Goal: Information Seeking & Learning: Learn about a topic

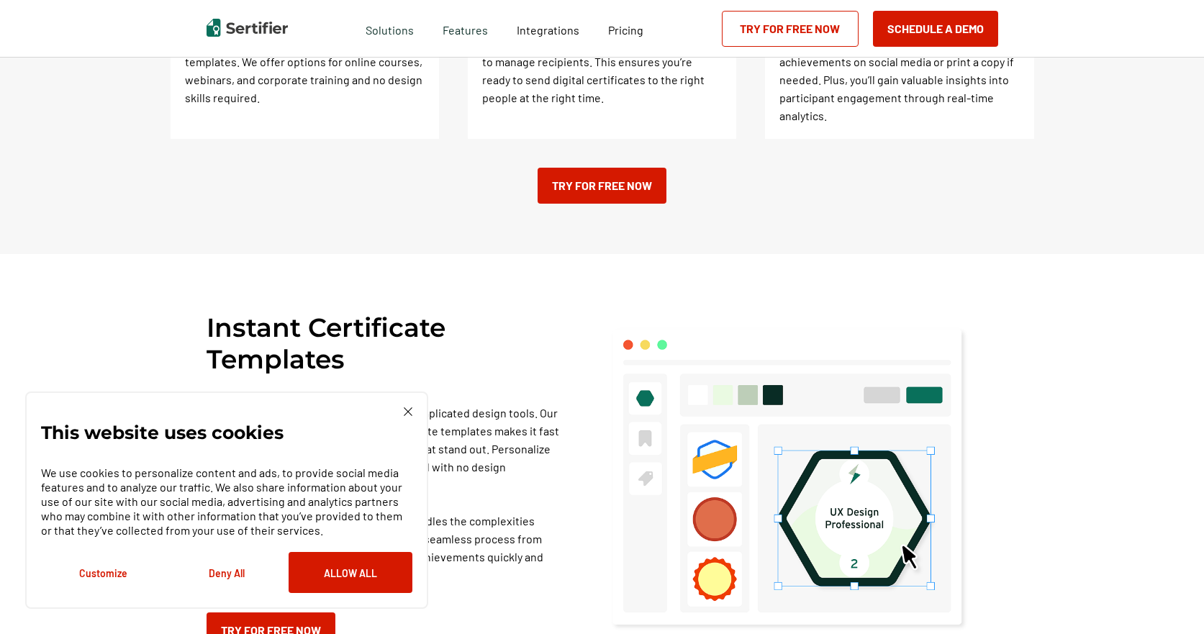
scroll to position [720, 0]
click at [438, 411] on p "Stop wrestling with blank canvases and complicated design tools. Our collection…" at bounding box center [387, 493] width 360 height 180
click at [424, 409] on div "This website uses cookies We use cookies to personalize content and ads, to pro…" at bounding box center [226, 500] width 403 height 217
click at [411, 406] on div "This website uses cookies We use cookies to personalize content and ads, to pro…" at bounding box center [226, 500] width 403 height 217
click at [406, 410] on img at bounding box center [408, 411] width 9 height 9
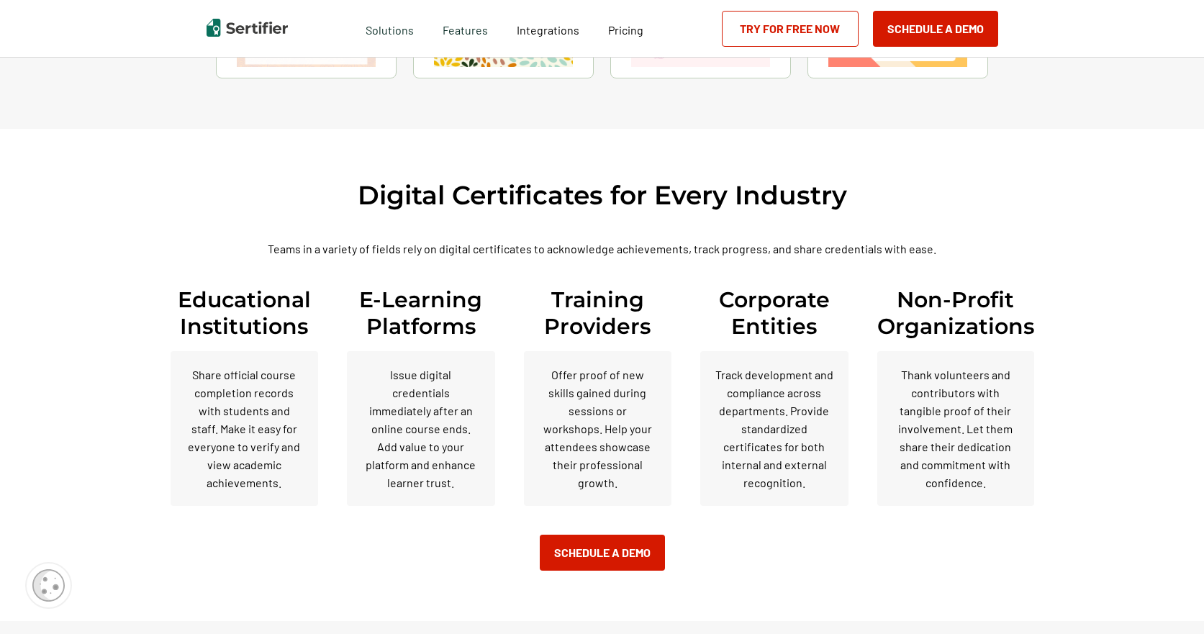
scroll to position [3384, 0]
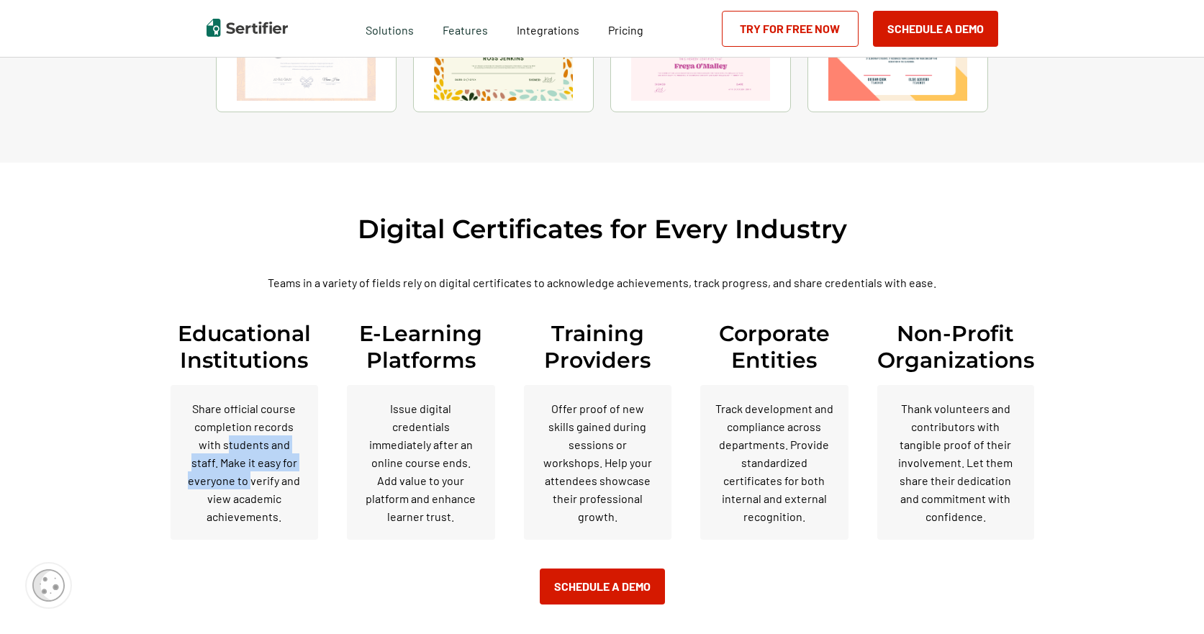
drag, startPoint x: 223, startPoint y: 432, endPoint x: 254, endPoint y: 461, distance: 42.8
click at [254, 461] on p "Share official course completion records with students and staff. Make it easy …" at bounding box center [245, 463] width 120 height 126
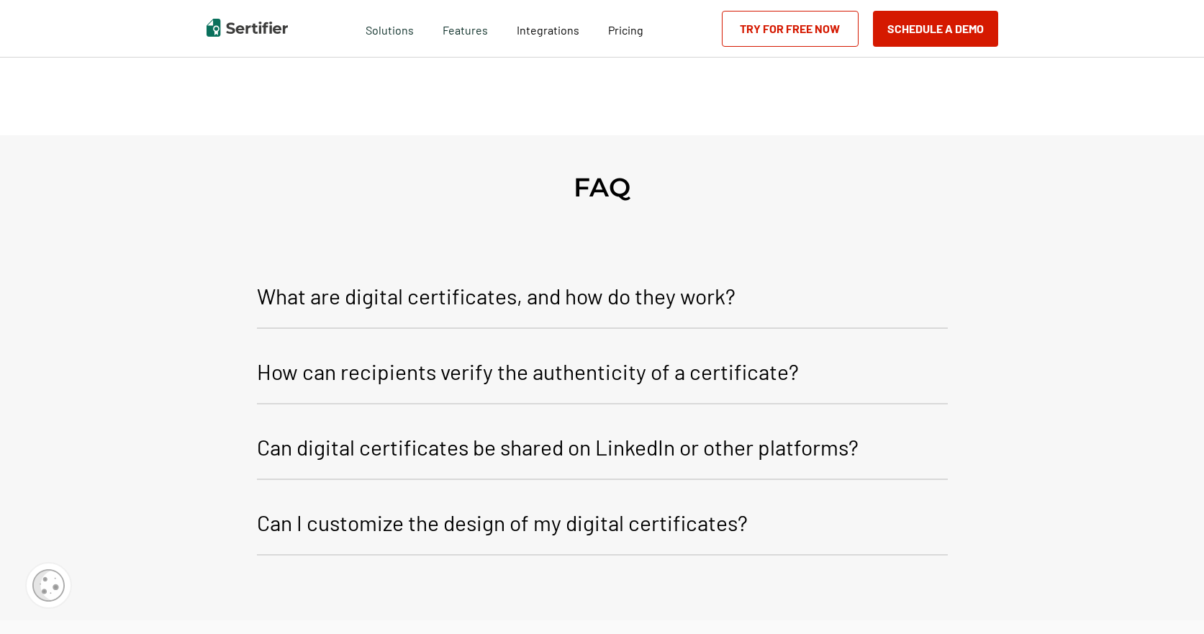
scroll to position [5328, 0]
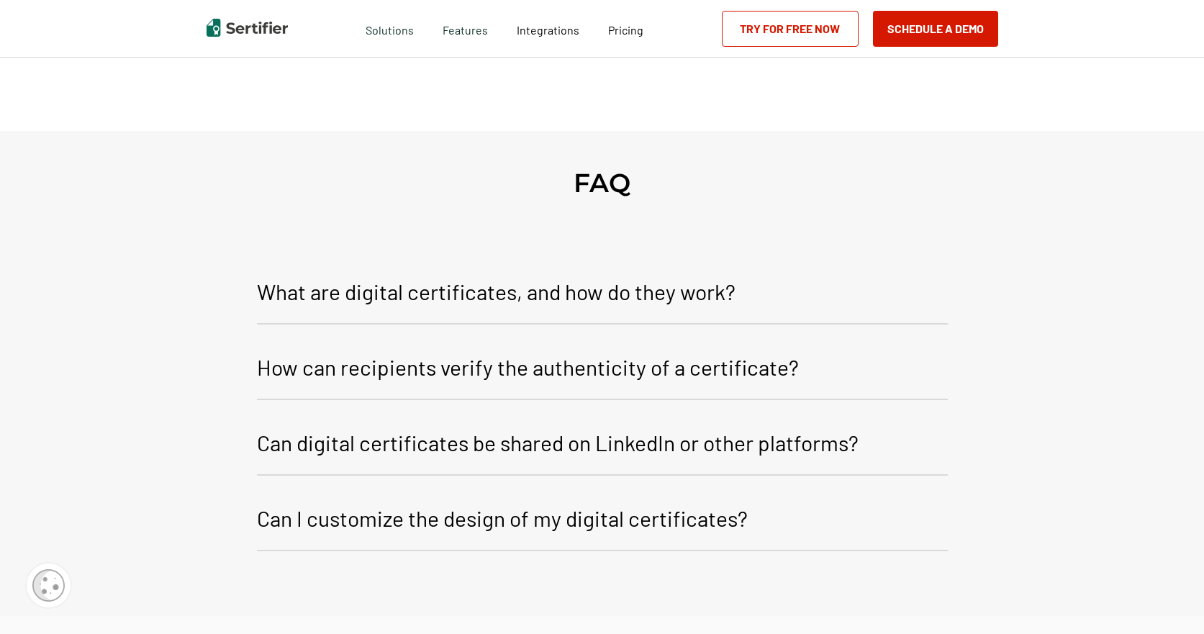
click at [378, 274] on p "What are digital certificates, and how do they work?" at bounding box center [496, 291] width 479 height 35
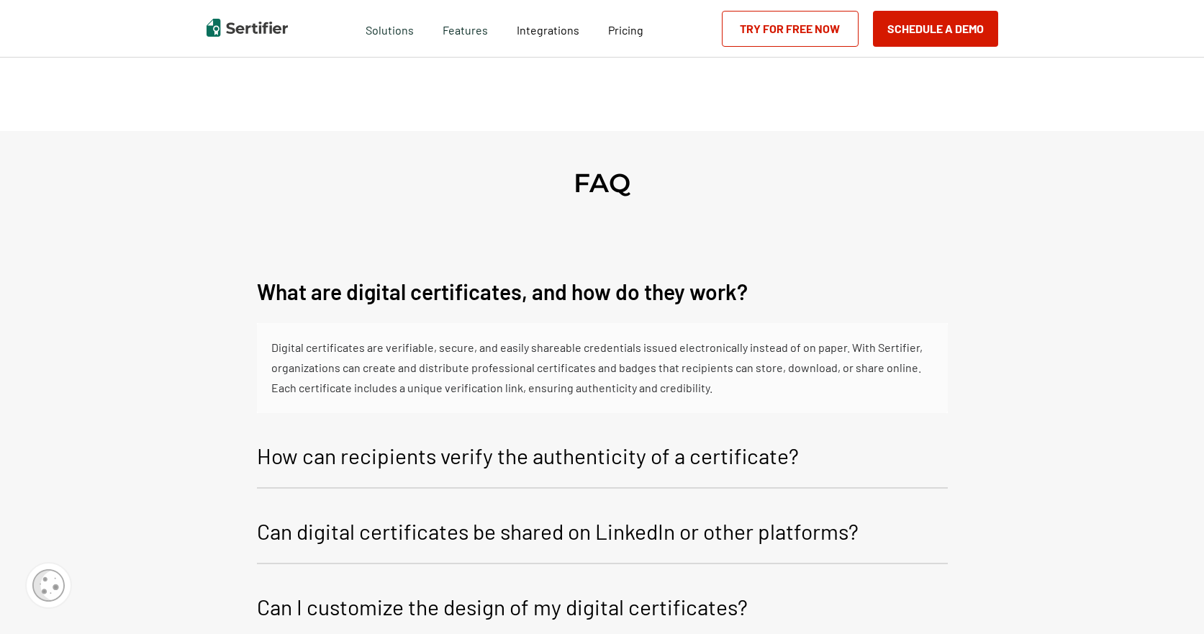
drag, startPoint x: 378, startPoint y: 274, endPoint x: 206, endPoint y: 347, distance: 187.1
click at [206, 347] on div "FAQ What are digital certificates, and how do they work? Digital certificates a…" at bounding box center [602, 418] width 1204 height 574
click at [474, 454] on p "How can recipients verify the authenticity of a certificate?" at bounding box center [528, 455] width 542 height 35
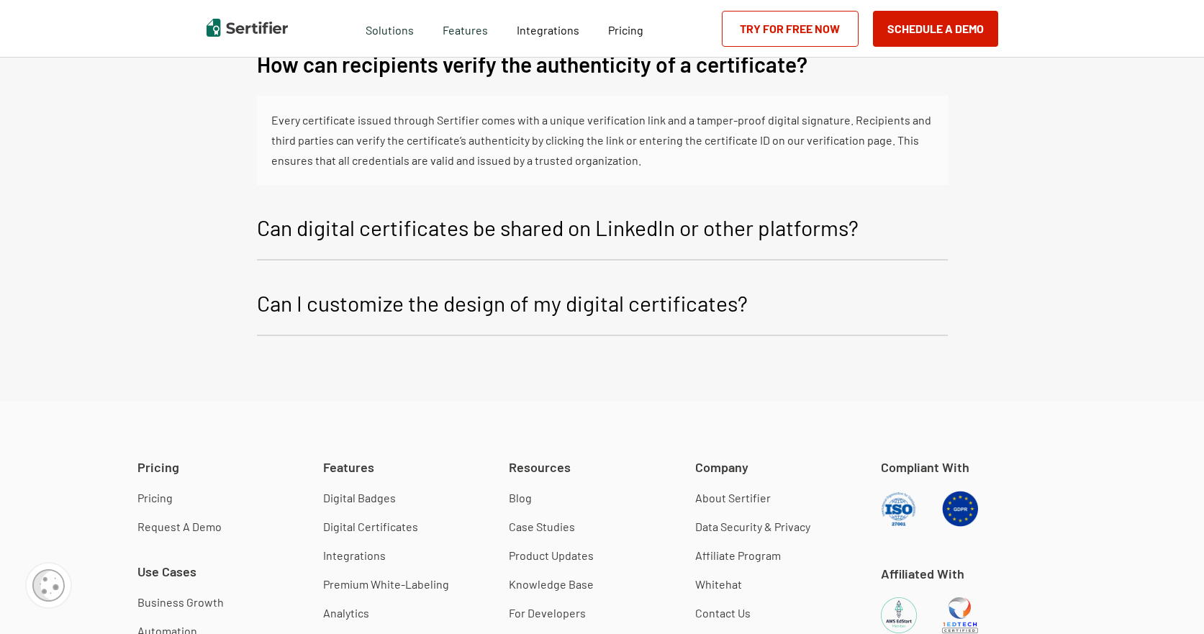
scroll to position [5760, 0]
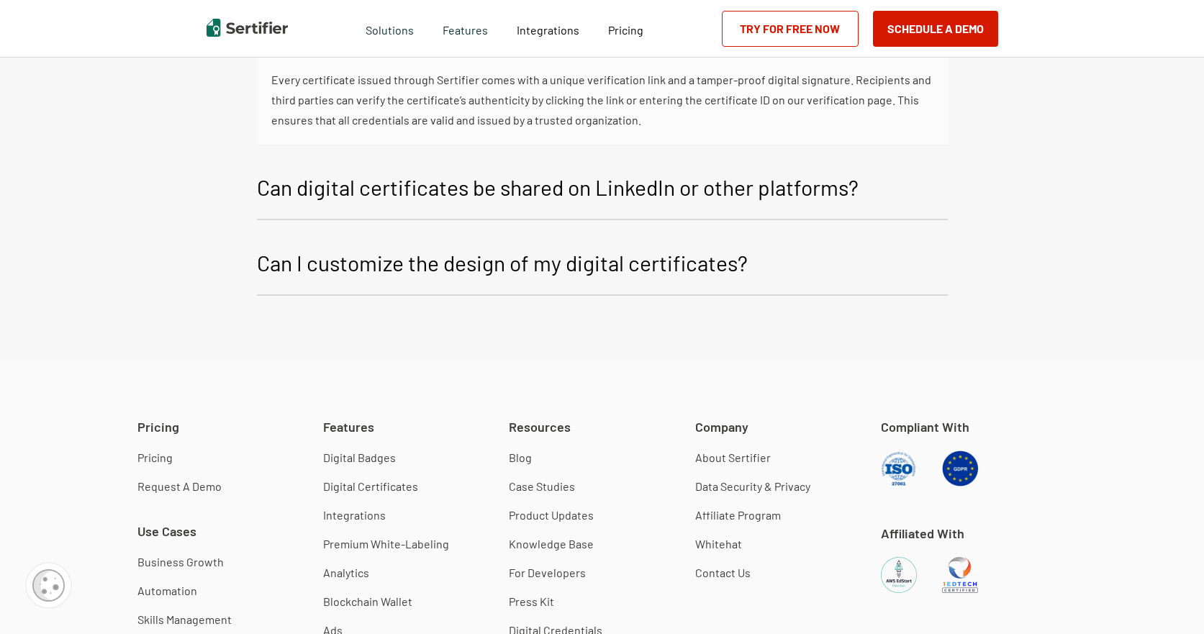
click at [540, 252] on p "Can I customize the design of my digital certificates?" at bounding box center [502, 263] width 491 height 35
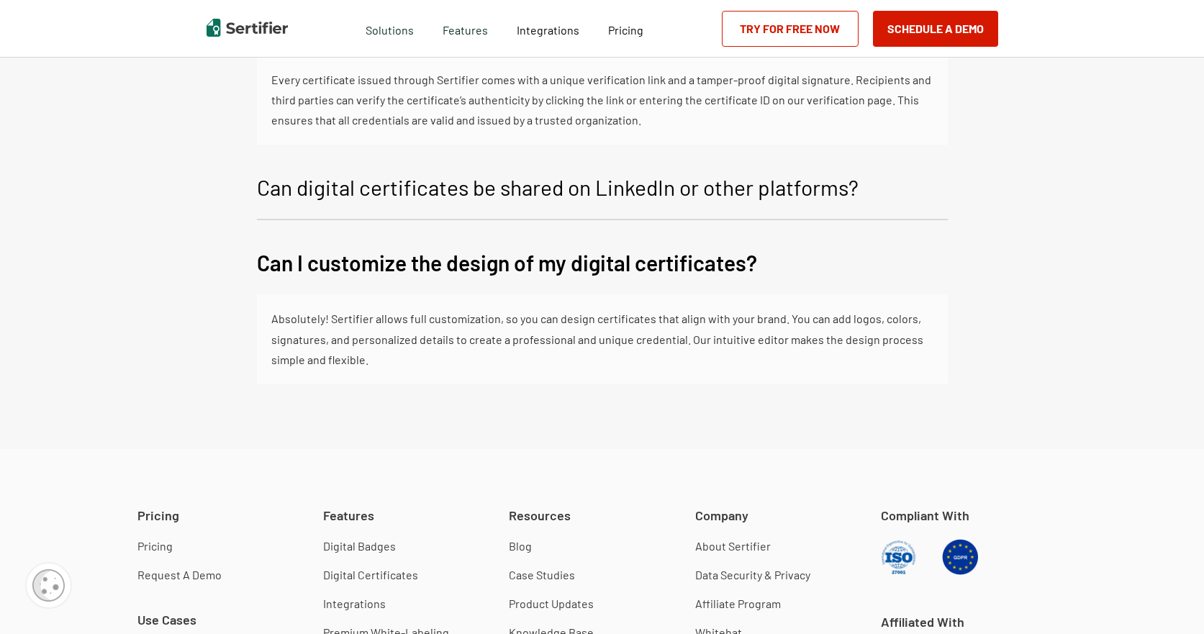
drag, startPoint x: 540, startPoint y: 252, endPoint x: 220, endPoint y: 287, distance: 321.5
click at [220, 287] on div "FAQ What are digital certificates, and how do they work? Digital certificates a…" at bounding box center [602, 74] width 1204 height 751
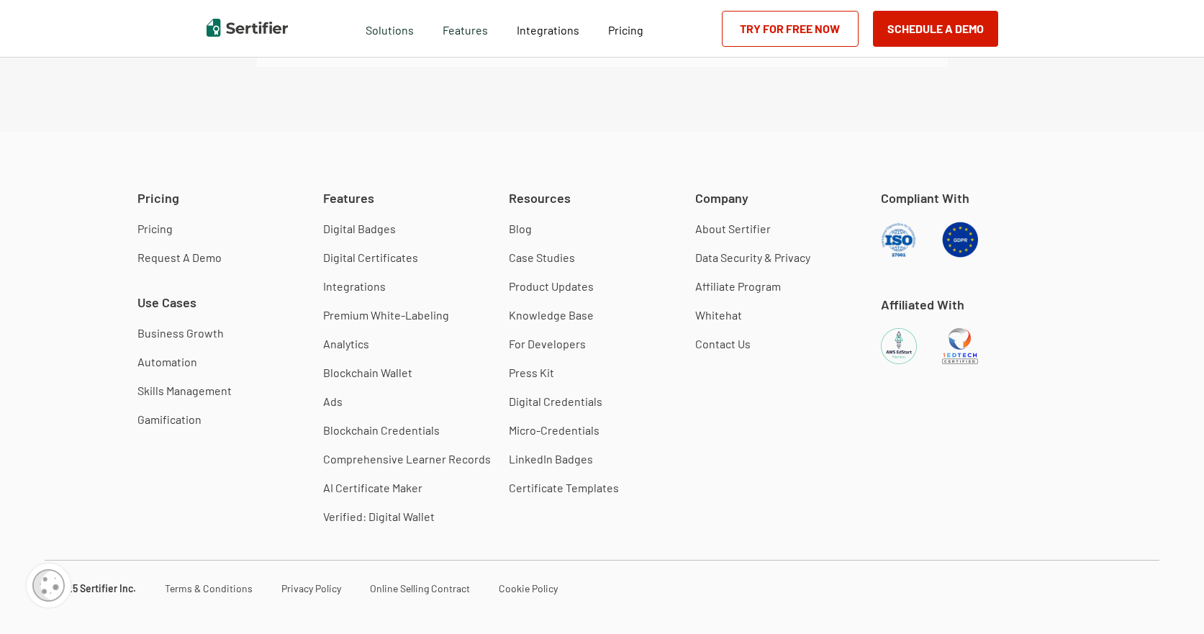
scroll to position [5522, 0]
